Goal: Information Seeking & Learning: Learn about a topic

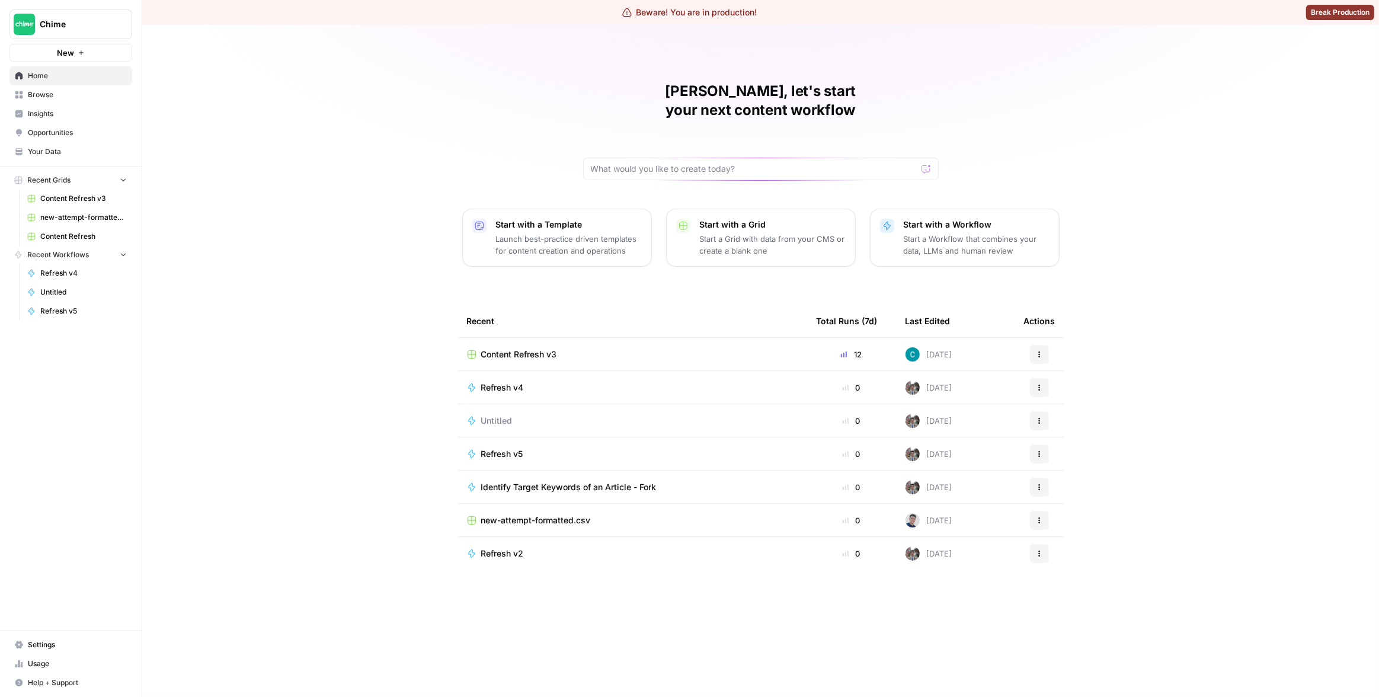
click at [270, 355] on div "[PERSON_NAME], let's start your next content workflow Start with a Template Lau…" at bounding box center [760, 361] width 1236 height 672
click at [70, 117] on span "Insights" at bounding box center [77, 113] width 99 height 11
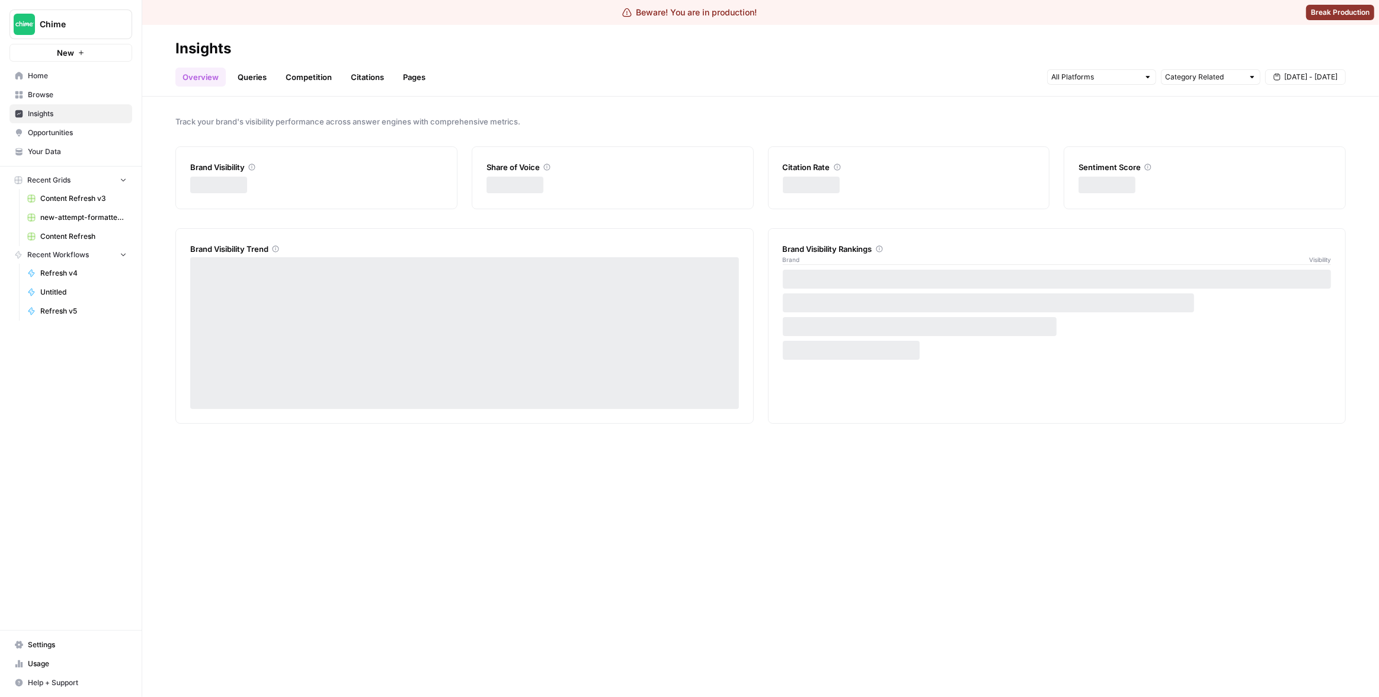
click at [400, 85] on link "Pages" at bounding box center [414, 77] width 37 height 19
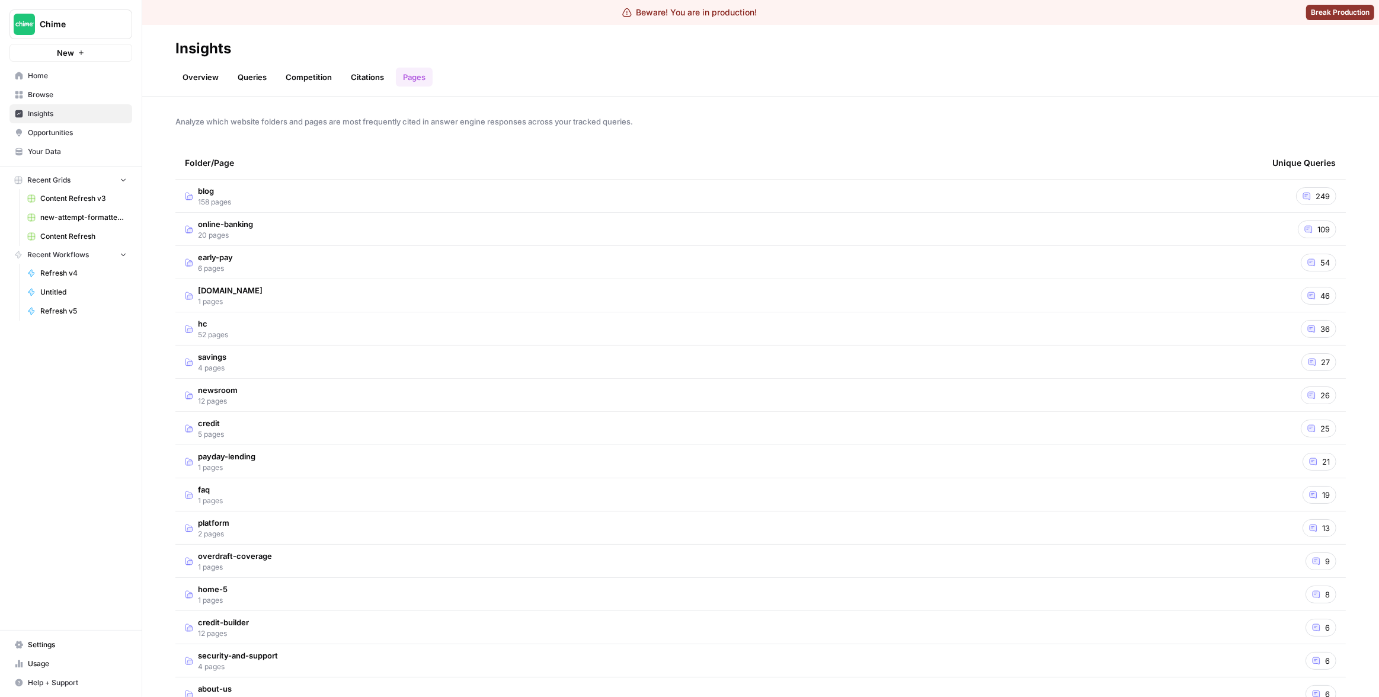
click at [447, 198] on td "blog 158 pages" at bounding box center [718, 196] width 1087 height 33
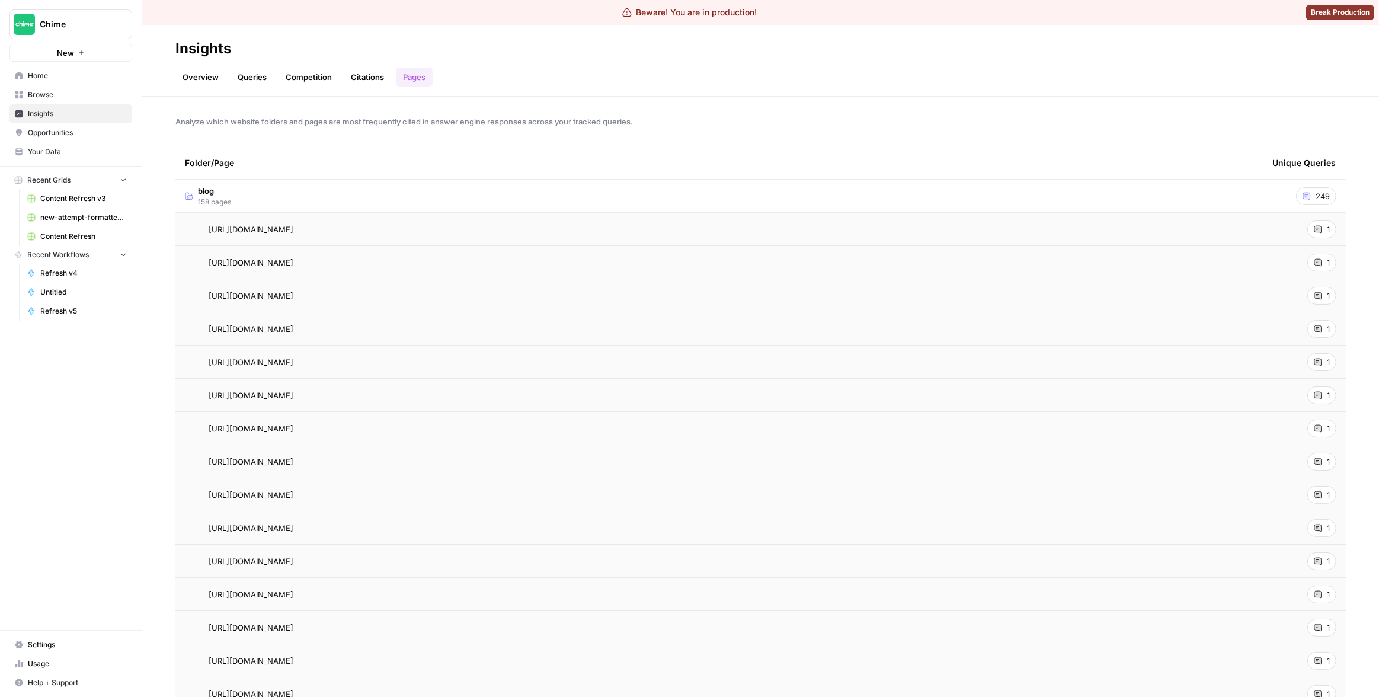
click at [1314, 230] on icon at bounding box center [1317, 229] width 7 height 7
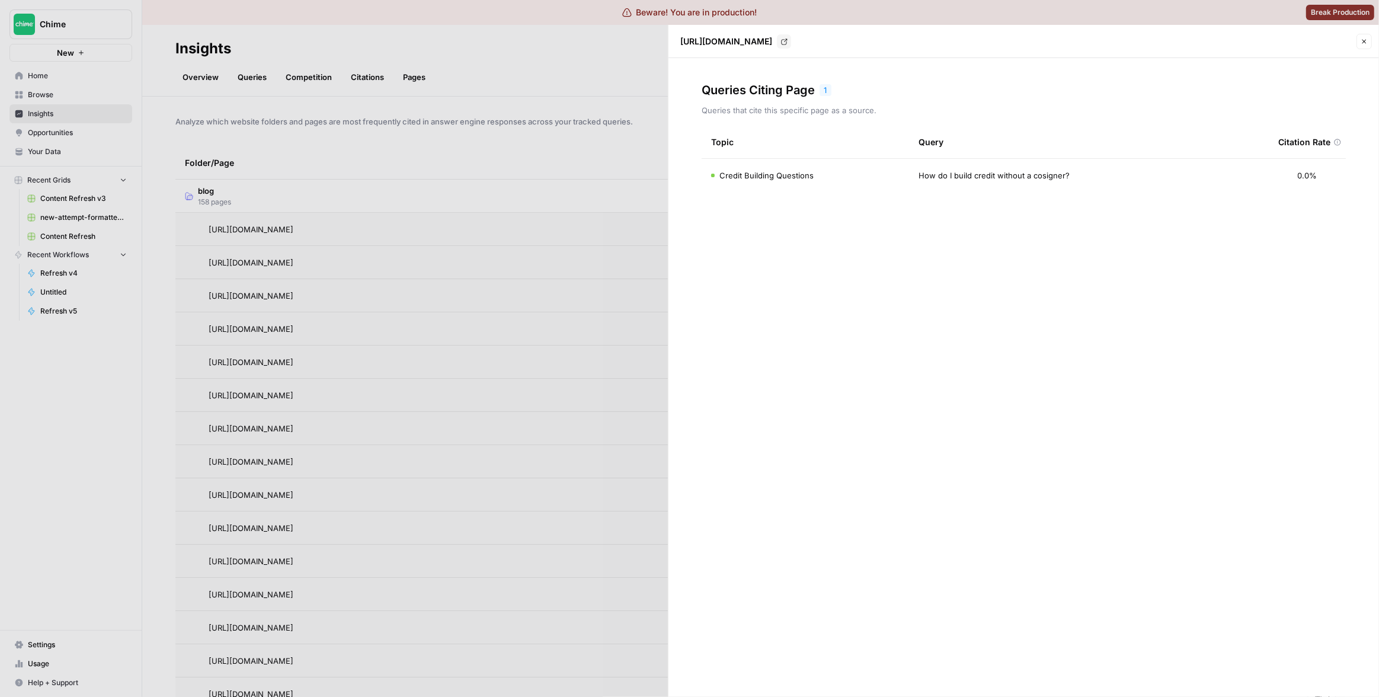
click at [544, 130] on div at bounding box center [689, 348] width 1379 height 697
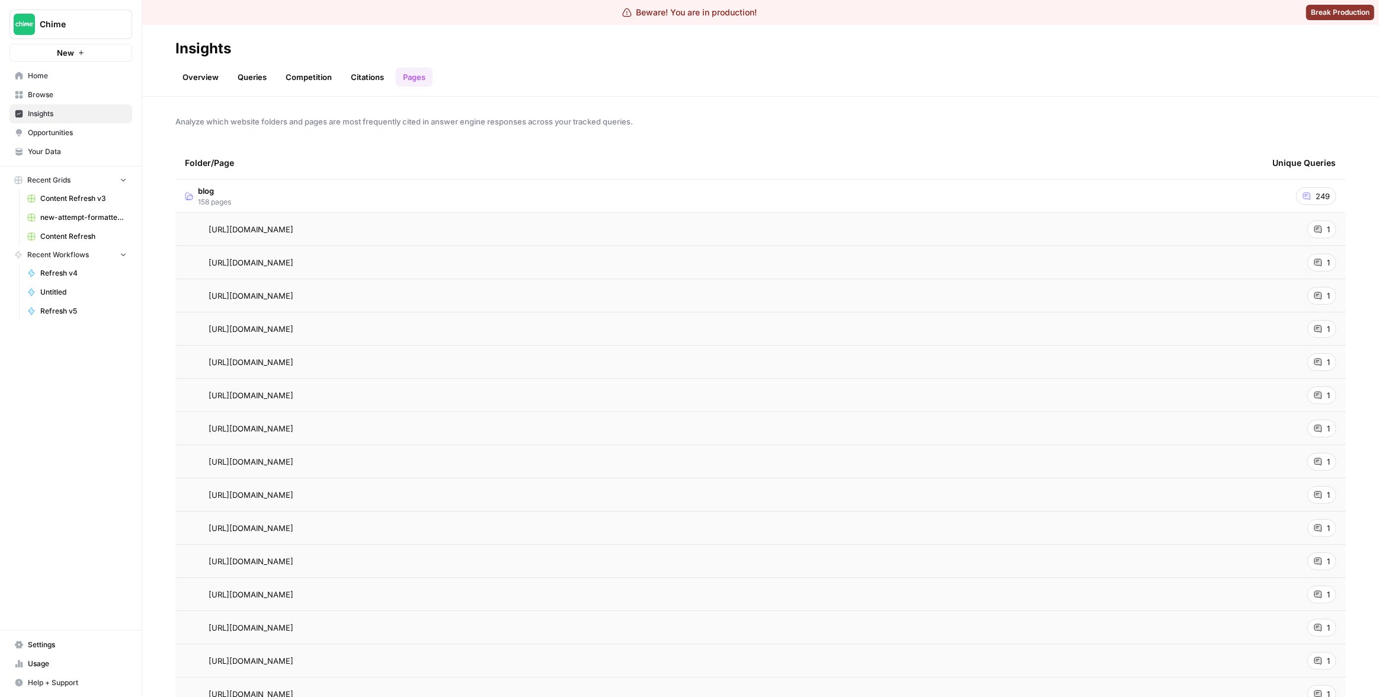
click at [1326, 264] on div "1" at bounding box center [1321, 263] width 29 height 18
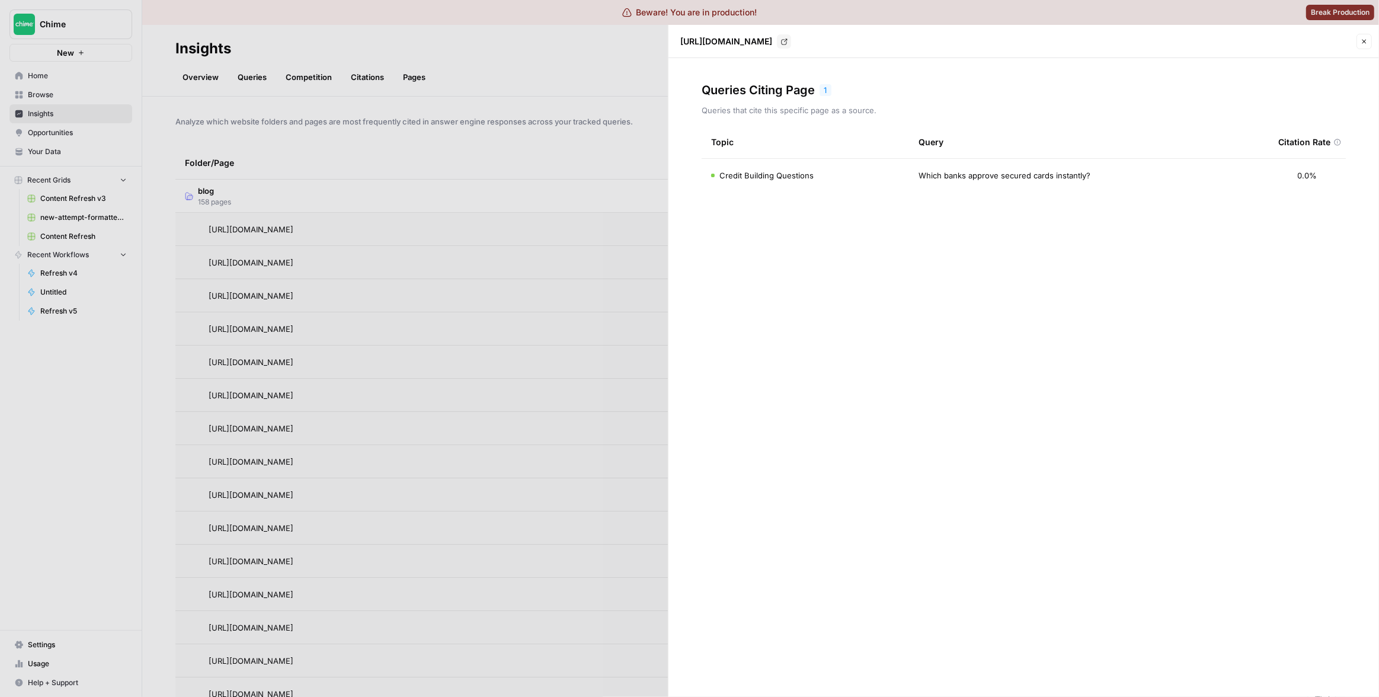
click at [506, 146] on div at bounding box center [689, 348] width 1379 height 697
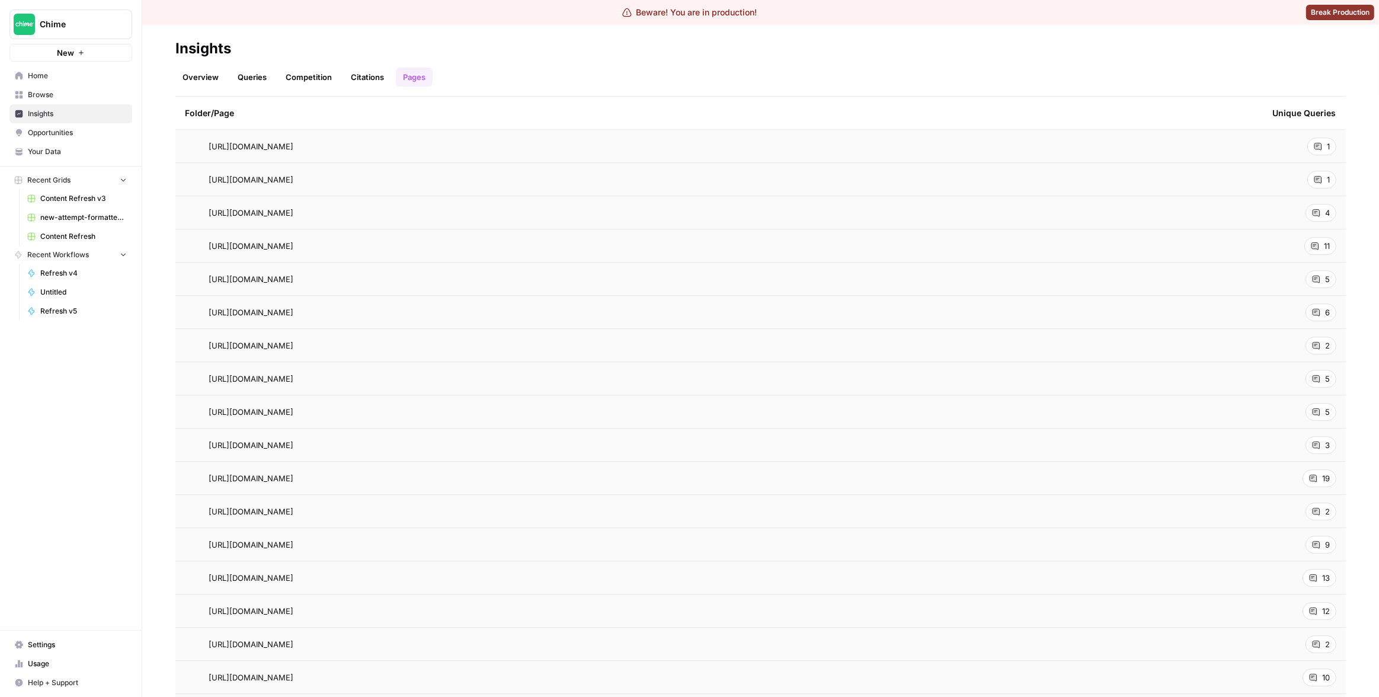
scroll to position [3673, 0]
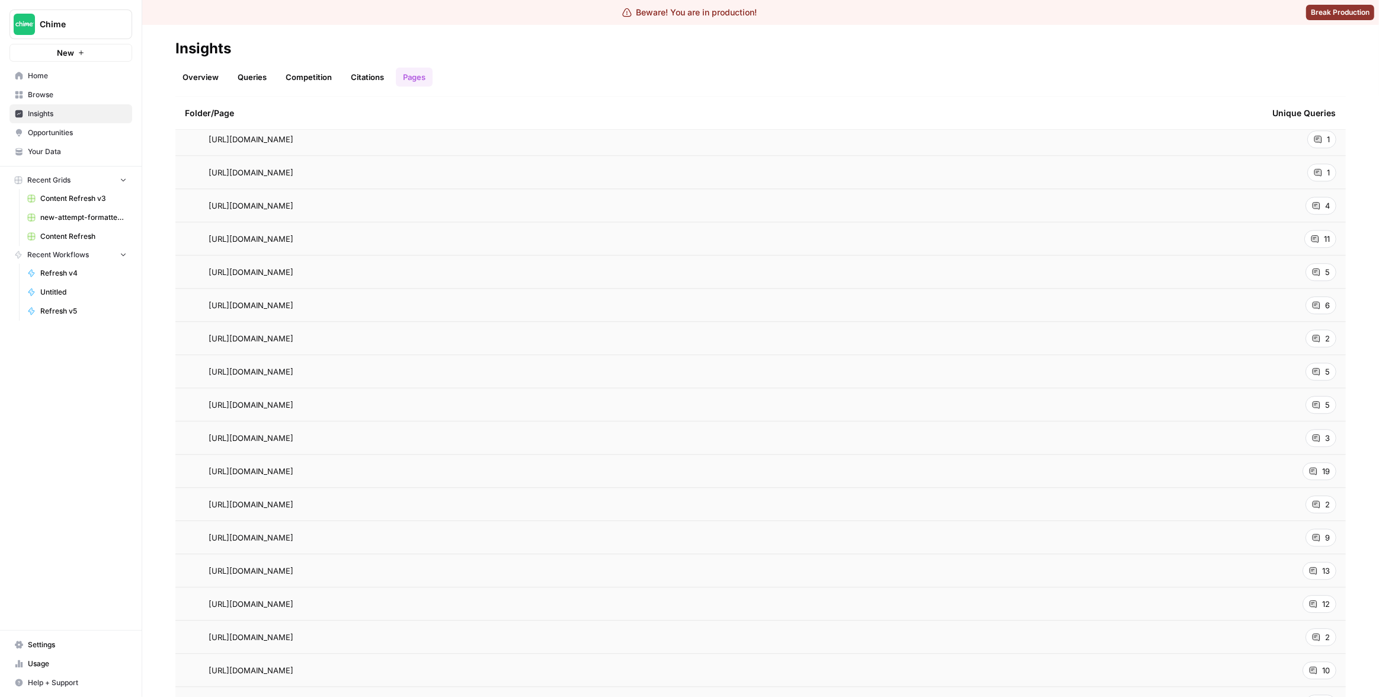
click at [1309, 568] on icon at bounding box center [1312, 570] width 7 height 7
